Goal: Find specific page/section: Find specific page/section

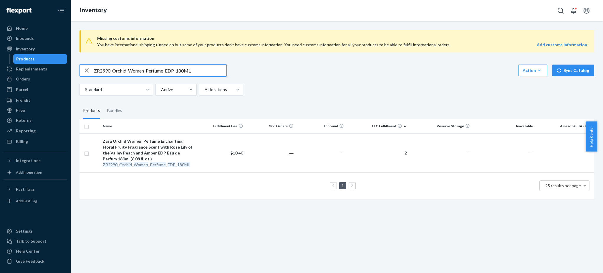
drag, startPoint x: 204, startPoint y: 68, endPoint x: 88, endPoint y: 79, distance: 115.9
click at [89, 79] on div "ZR2990_Orchid_Women_Perfume_EDP_180ML Action Create product Create bundle Bulk …" at bounding box center [336, 79] width 515 height 31
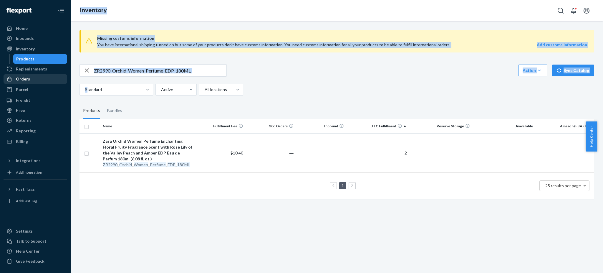
drag, startPoint x: 87, startPoint y: 79, endPoint x: 64, endPoint y: 74, distance: 24.4
click at [64, 74] on div "Home Inbounds Shipping Plans Problems Inventory Products Replenishments Orders …" at bounding box center [301, 136] width 603 height 273
click at [201, 68] on input "ZR2990_Orchid_Women_Perfume_EDP_180ML" at bounding box center [160, 70] width 132 height 12
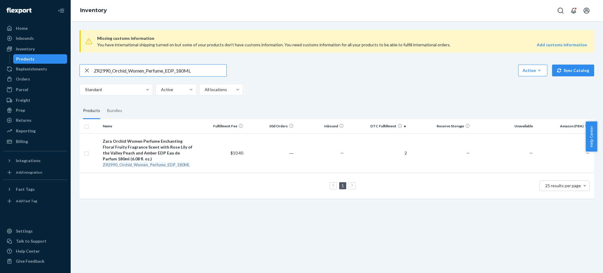
drag, startPoint x: 201, startPoint y: 74, endPoint x: 81, endPoint y: 77, distance: 119.3
click at [81, 77] on div "ZR2990_Orchid_Women_Perfume_EDP_180ML Action Create product Create bundle Bulk …" at bounding box center [336, 79] width 515 height 31
paste input "DVANYDBNAVR"
type input "DVANYDBNAVR"
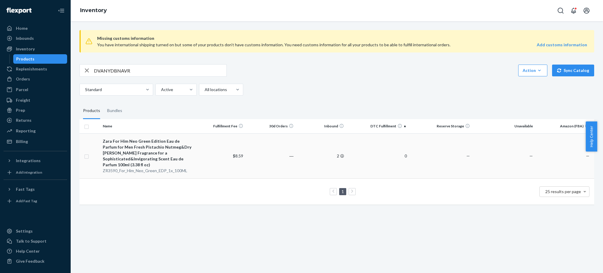
click at [148, 152] on div "Zara For Him Neo Green Edition Eau de Parfum for Men Fresh Pistachio Nutmeg&Dry…" at bounding box center [148, 152] width 90 height 29
